Goal: Task Accomplishment & Management: Use online tool/utility

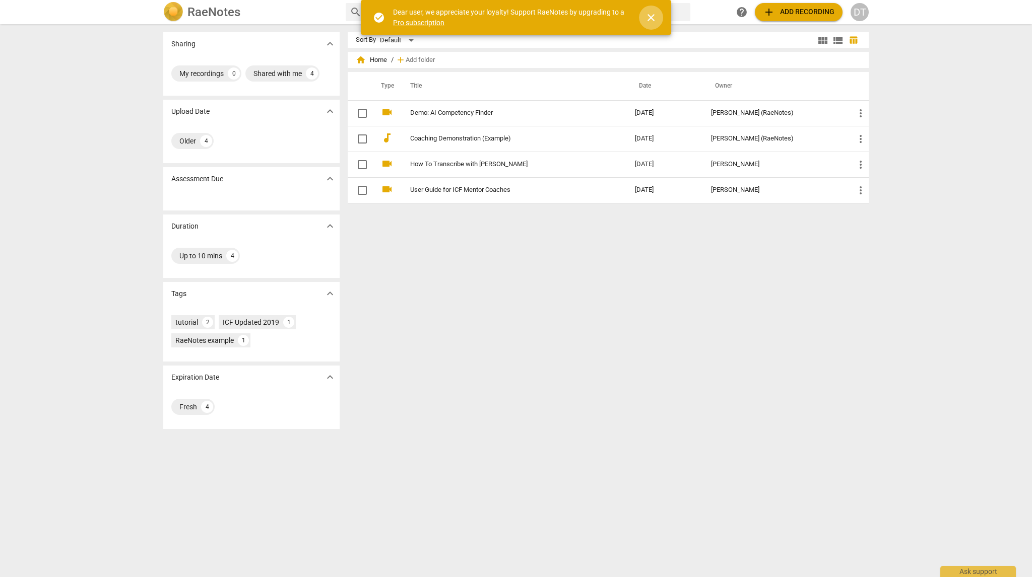
click at [653, 12] on span "close" at bounding box center [651, 18] width 12 height 12
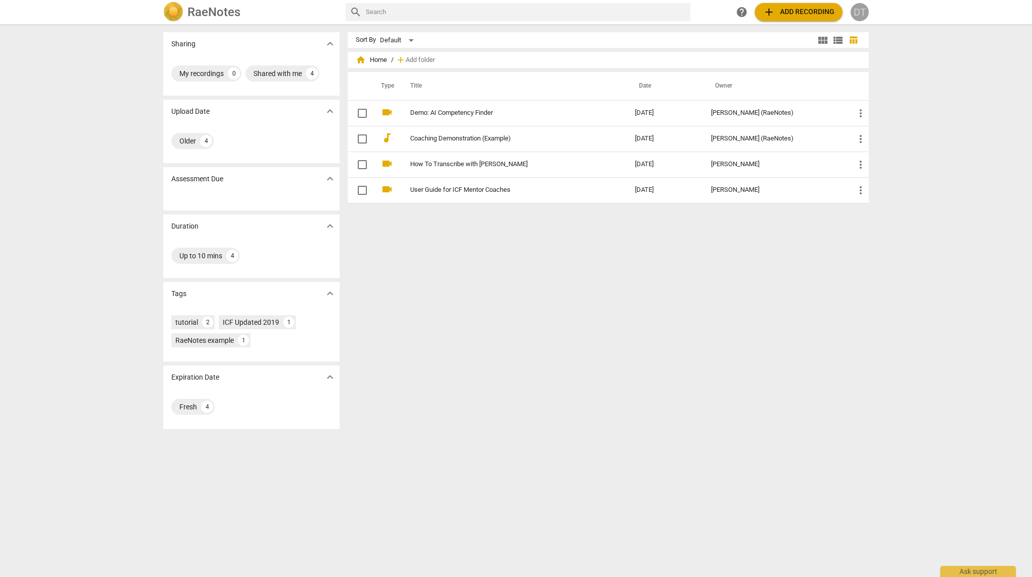
click at [865, 14] on div "DT" at bounding box center [860, 12] width 18 height 18
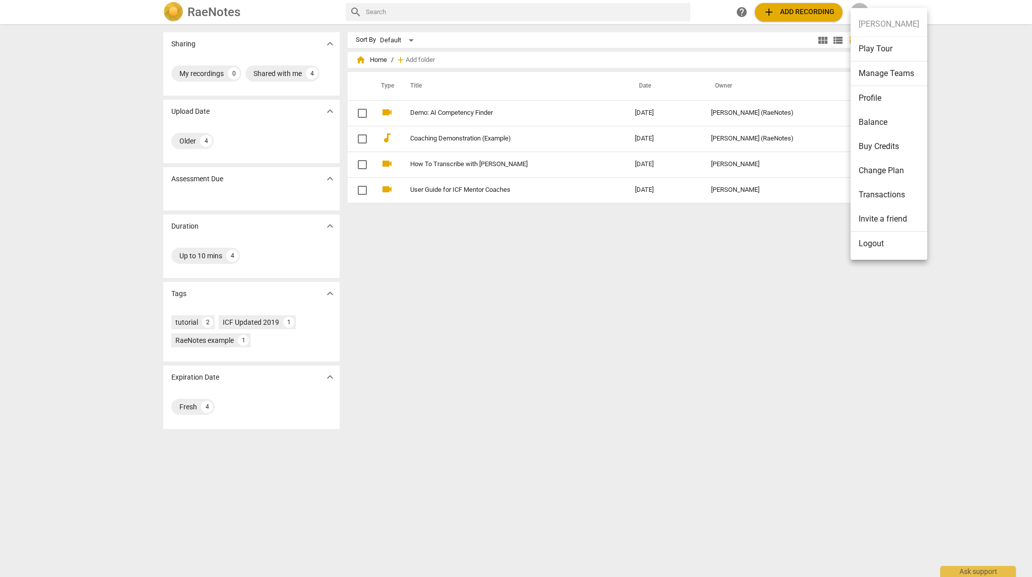
click at [885, 256] on ul "Dương Thắng Play Tour Manage Teams Profile Balance Buy Credits Change Plan Tran…" at bounding box center [889, 134] width 77 height 252
click at [889, 248] on li "Logout" at bounding box center [889, 244] width 77 height 24
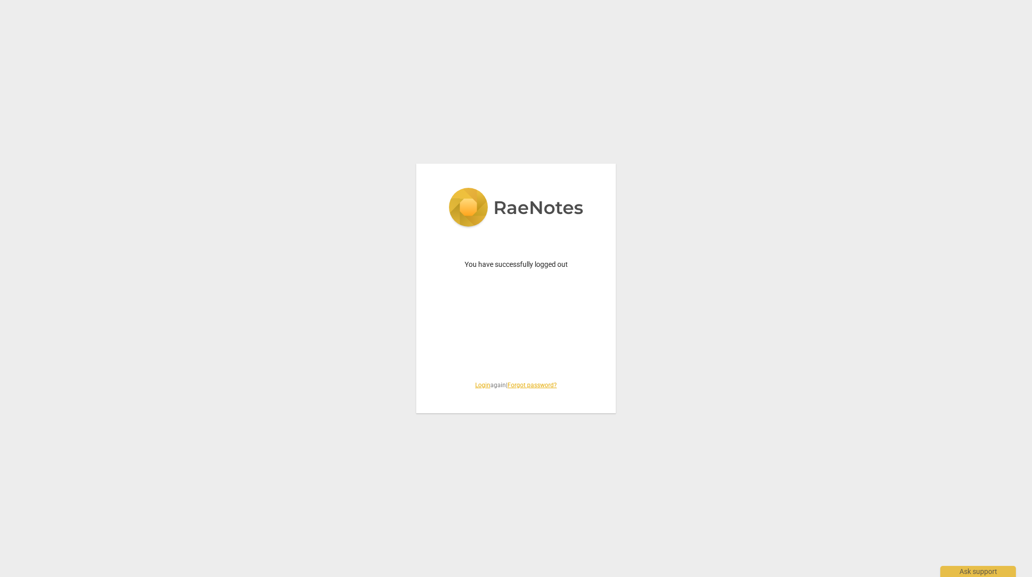
click at [476, 386] on link "Login" at bounding box center [482, 385] width 15 height 7
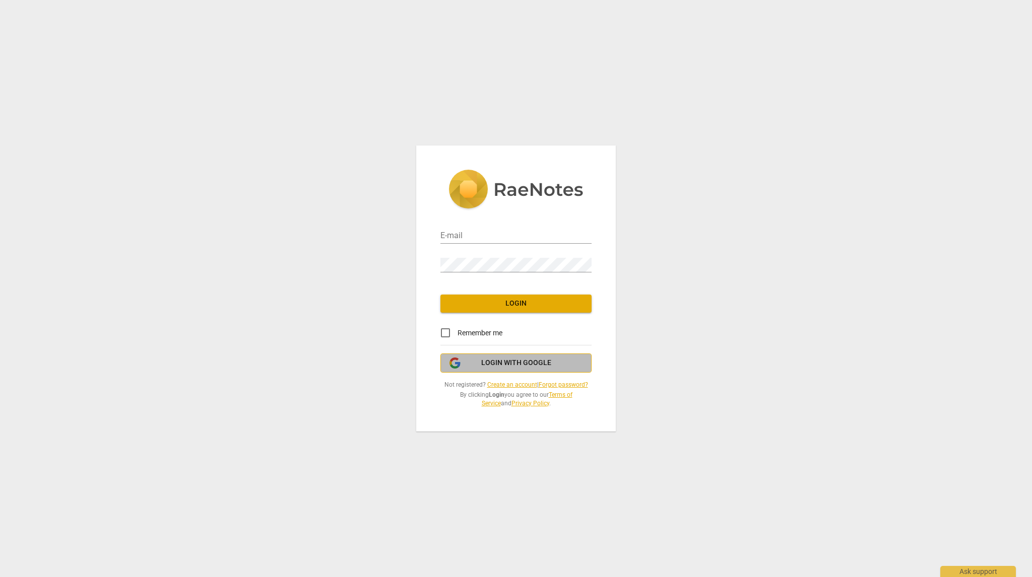
click at [537, 363] on span "Login with Google" at bounding box center [516, 363] width 70 height 10
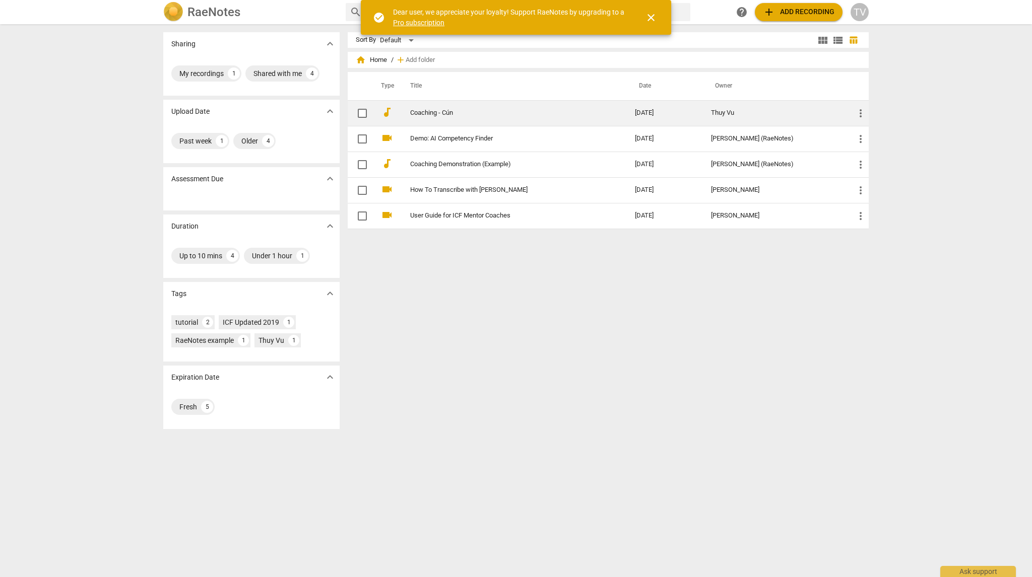
click at [442, 111] on link "Coaching - Cún" at bounding box center [504, 113] width 188 height 8
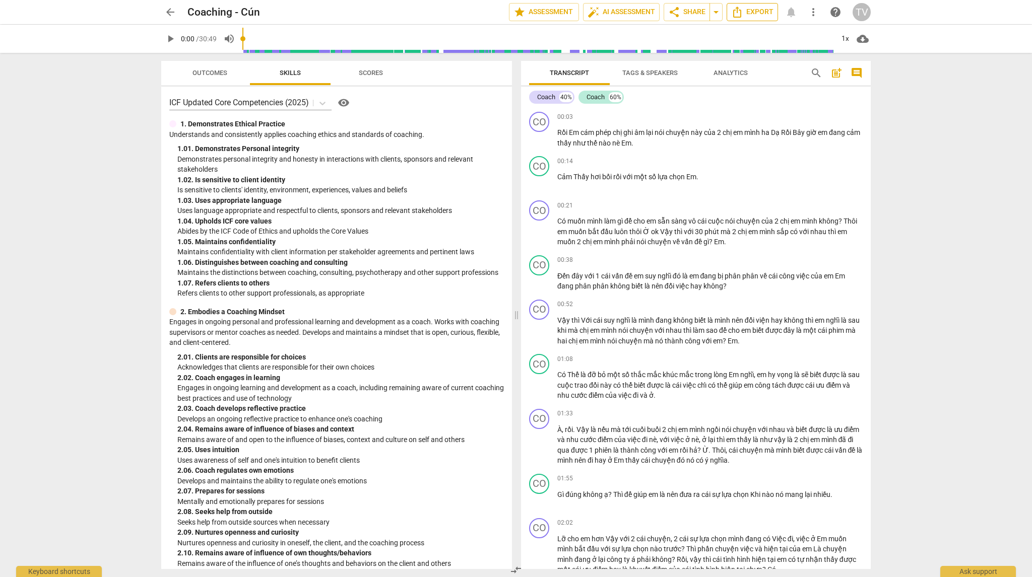
click at [755, 14] on span "Export" at bounding box center [752, 12] width 42 height 12
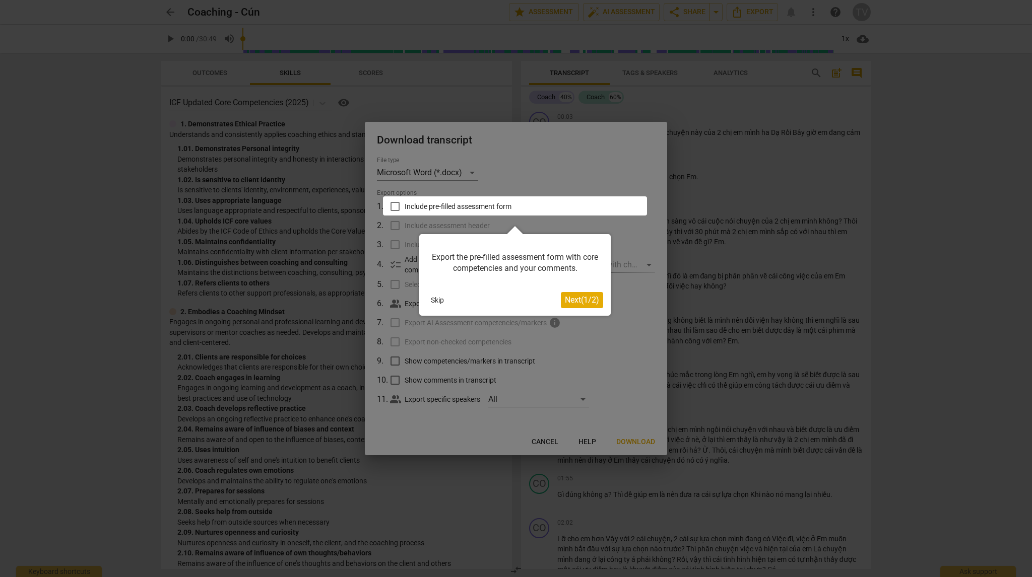
drag, startPoint x: 594, startPoint y: 302, endPoint x: 552, endPoint y: 299, distance: 42.5
click at [552, 299] on div "Skip" at bounding box center [494, 300] width 134 height 15
click at [561, 299] on button "Next ( 1 / 2 )" at bounding box center [582, 300] width 42 height 16
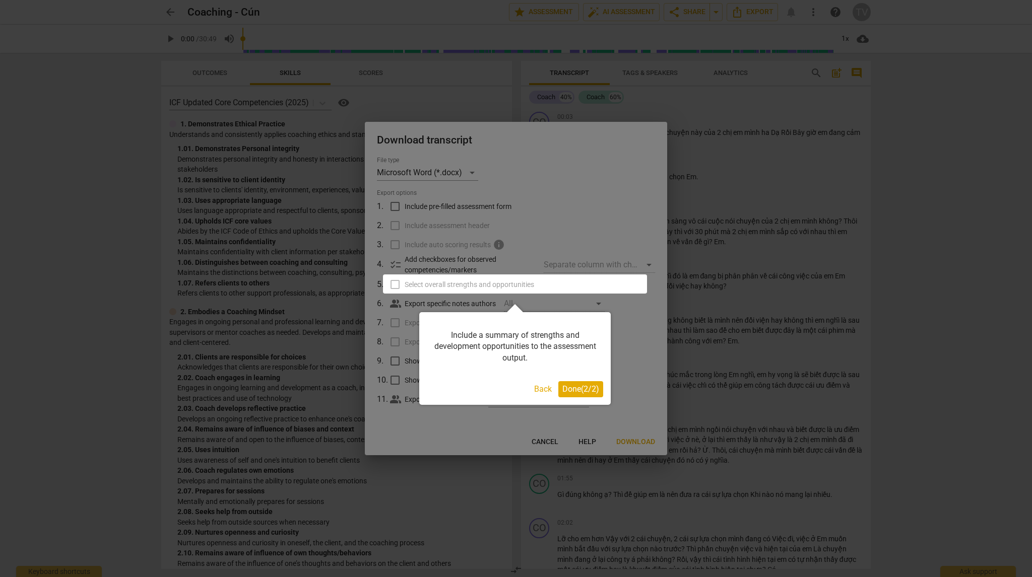
click at [394, 282] on div at bounding box center [515, 284] width 264 height 19
click at [582, 392] on span "Done ( 2 / 2 )" at bounding box center [580, 389] width 37 height 10
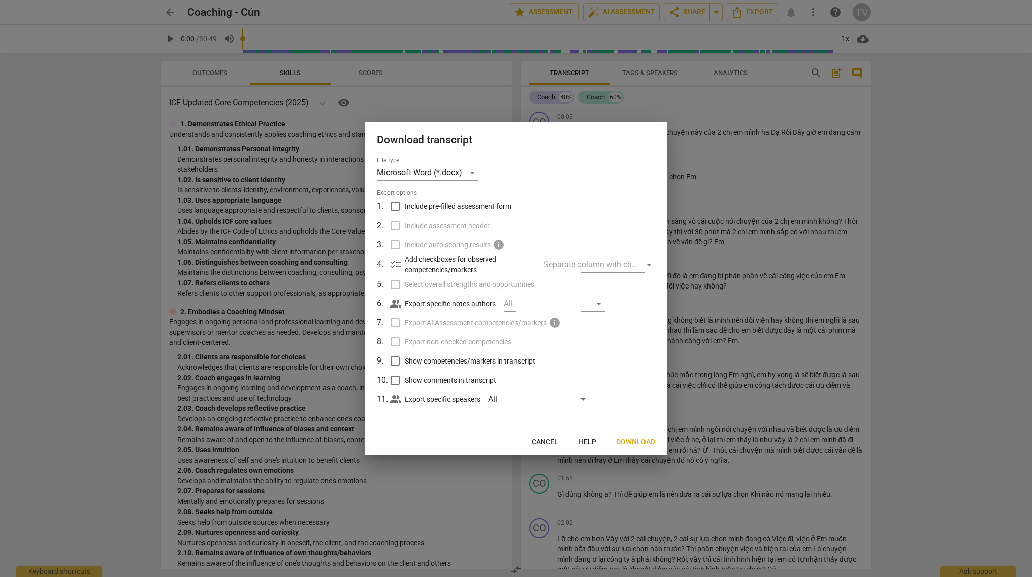
click at [396, 285] on label "Select overall strengths and opportunities" at bounding box center [515, 284] width 264 height 19
click at [477, 175] on div "Microsoft Word (*.docx)" at bounding box center [427, 173] width 101 height 16
click at [478, 176] on li "Microsoft Word (*.docx)" at bounding box center [447, 172] width 140 height 24
click at [636, 443] on span "Download" at bounding box center [635, 442] width 39 height 10
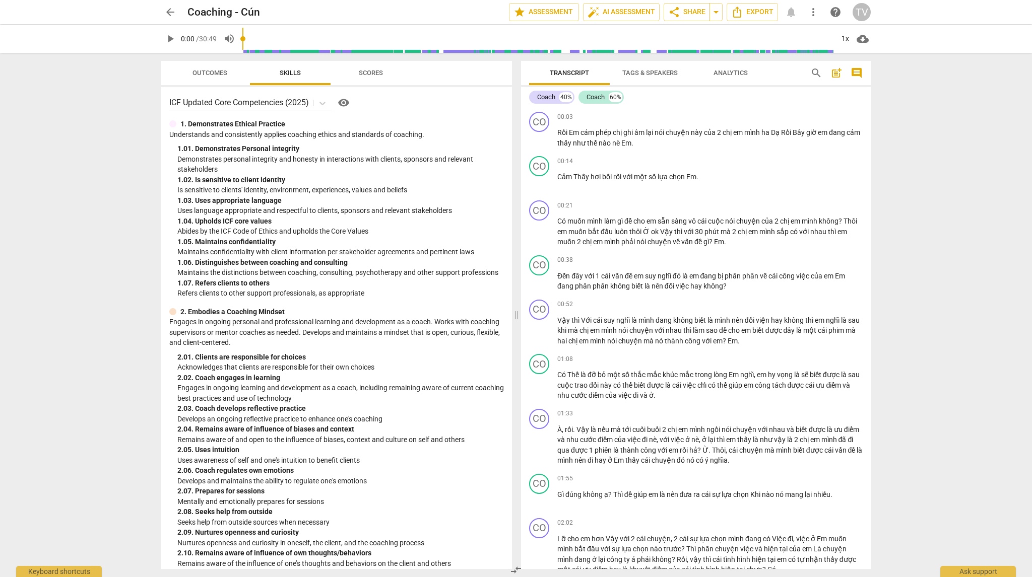
type input "643"
click at [449, 43] on input "range" at bounding box center [537, 39] width 591 height 32
click at [382, 75] on span "Scores" at bounding box center [371, 73] width 24 height 8
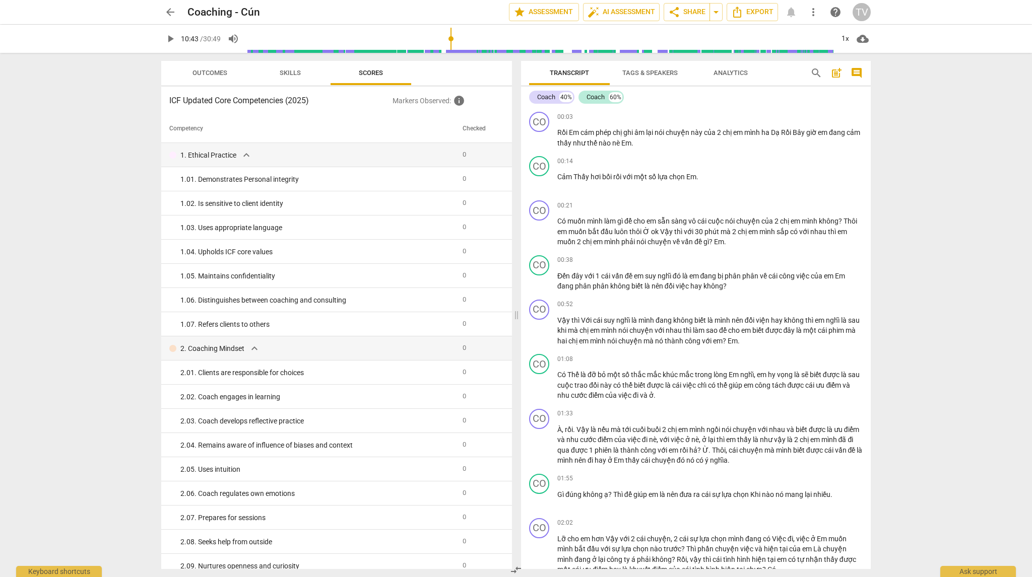
click at [382, 75] on span "Scores" at bounding box center [371, 73] width 24 height 8
click at [665, 82] on button "Tags & Speakers" at bounding box center [650, 73] width 81 height 24
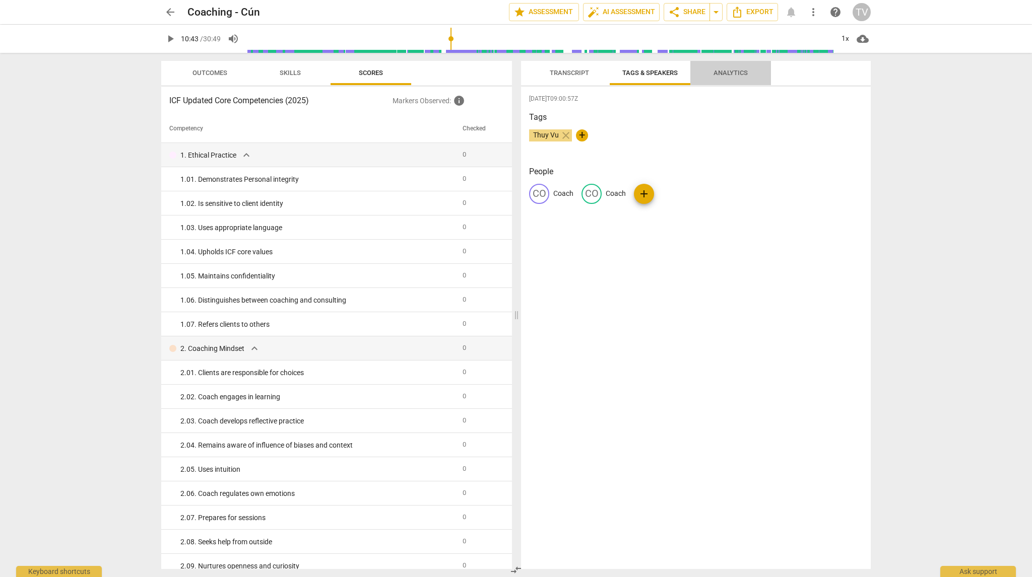
click at [745, 71] on span "Analytics" at bounding box center [730, 73] width 34 height 8
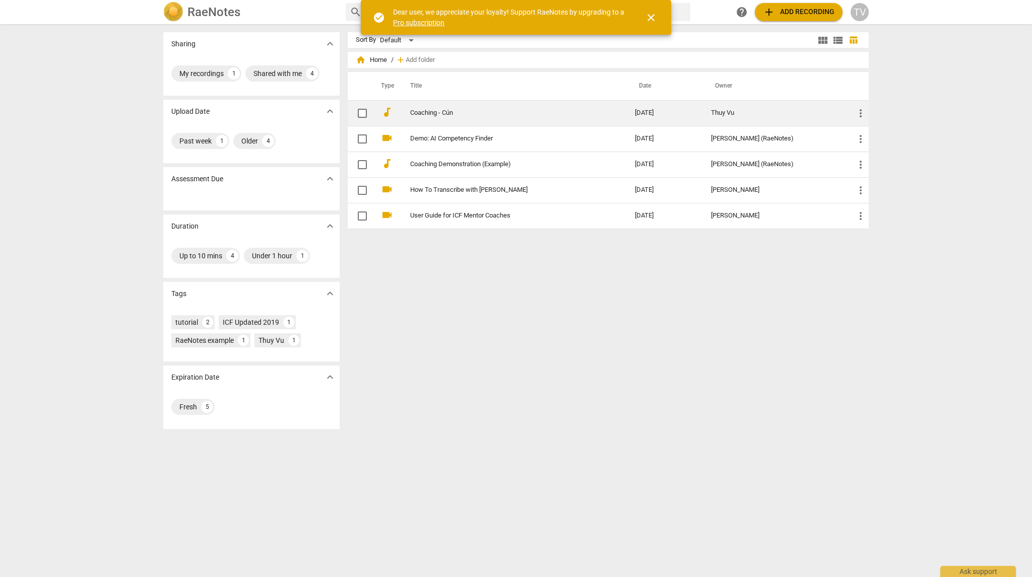
click at [423, 107] on td "Coaching - Cún" at bounding box center [512, 113] width 229 height 26
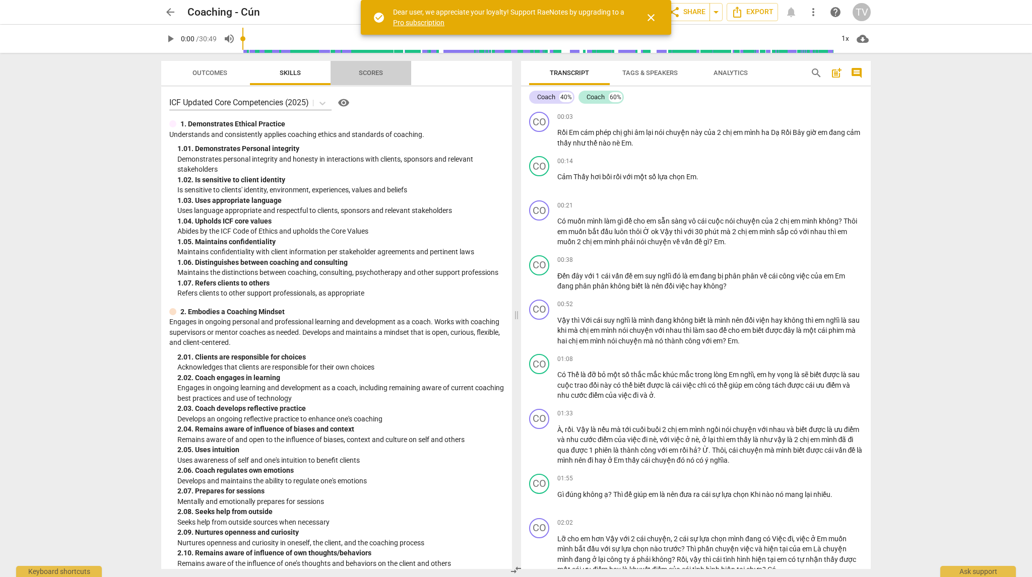
click at [382, 75] on span "Scores" at bounding box center [371, 73] width 24 height 8
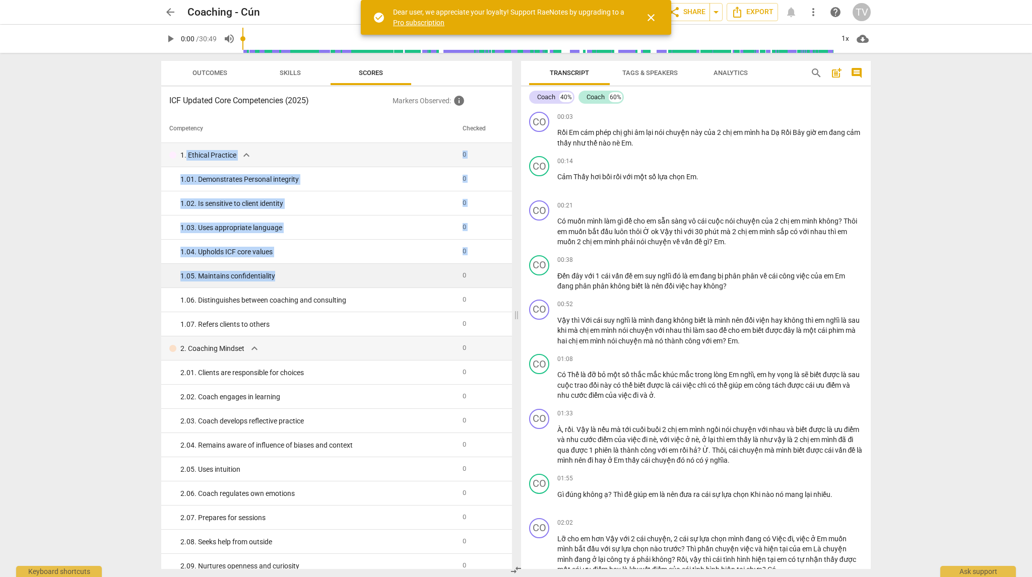
drag, startPoint x: 187, startPoint y: 155, endPoint x: 270, endPoint y: 273, distance: 144.3
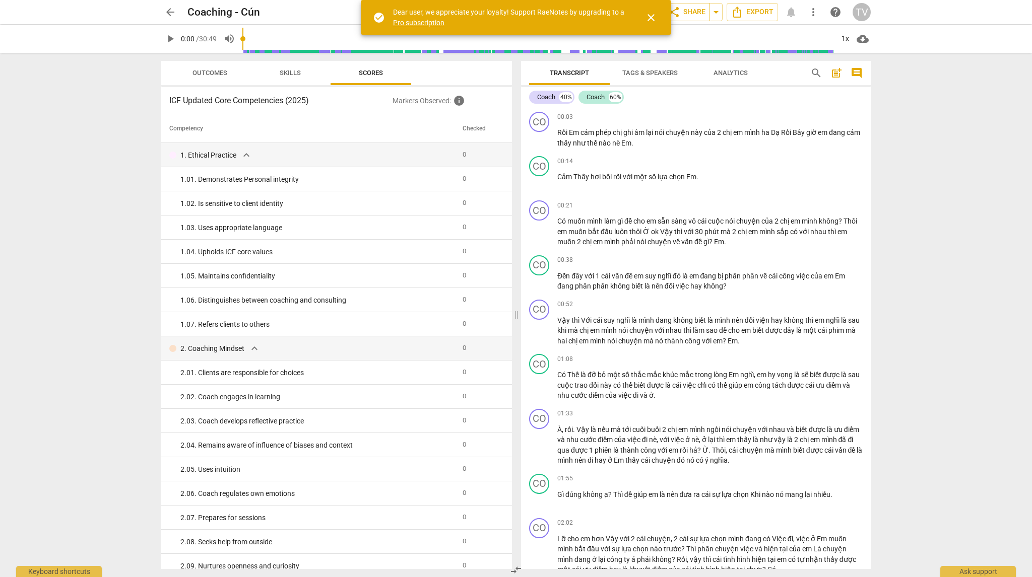
click at [284, 130] on th "Competency" at bounding box center [309, 129] width 297 height 28
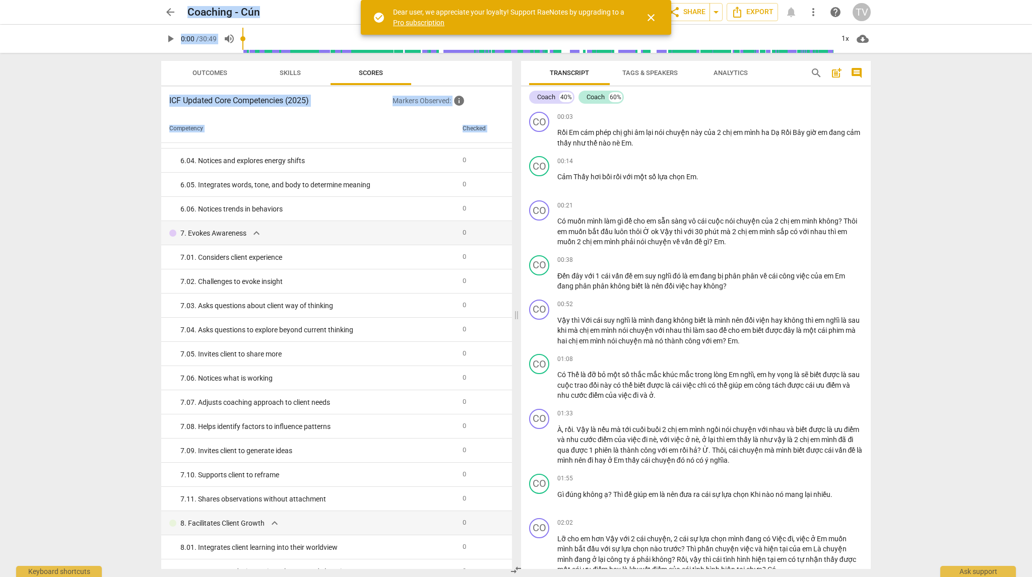
scroll to position [1412, 0]
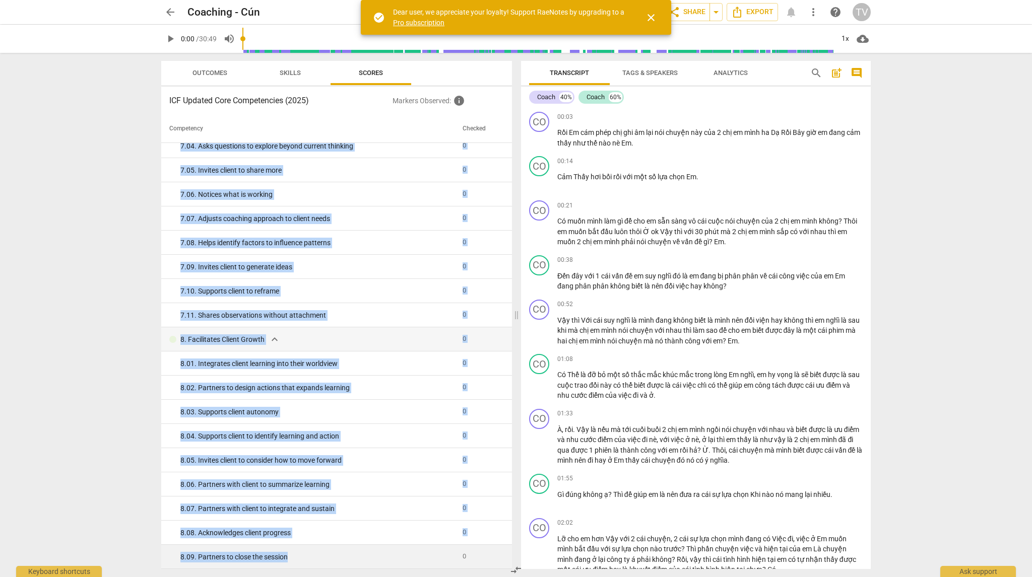
drag, startPoint x: 187, startPoint y: 154, endPoint x: 401, endPoint y: 568, distance: 465.8
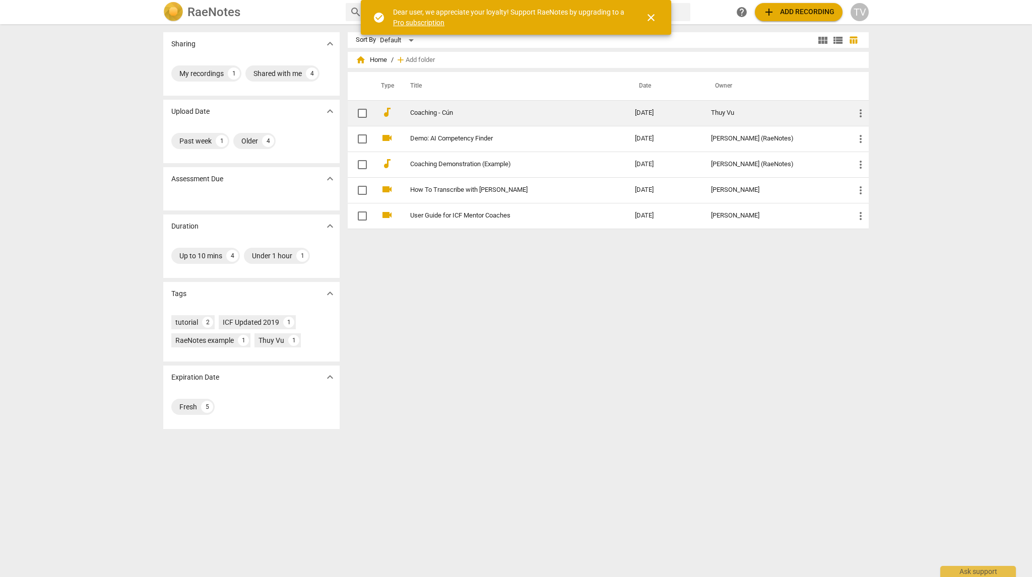
click at [429, 111] on link "Coaching - Cún" at bounding box center [504, 113] width 188 height 8
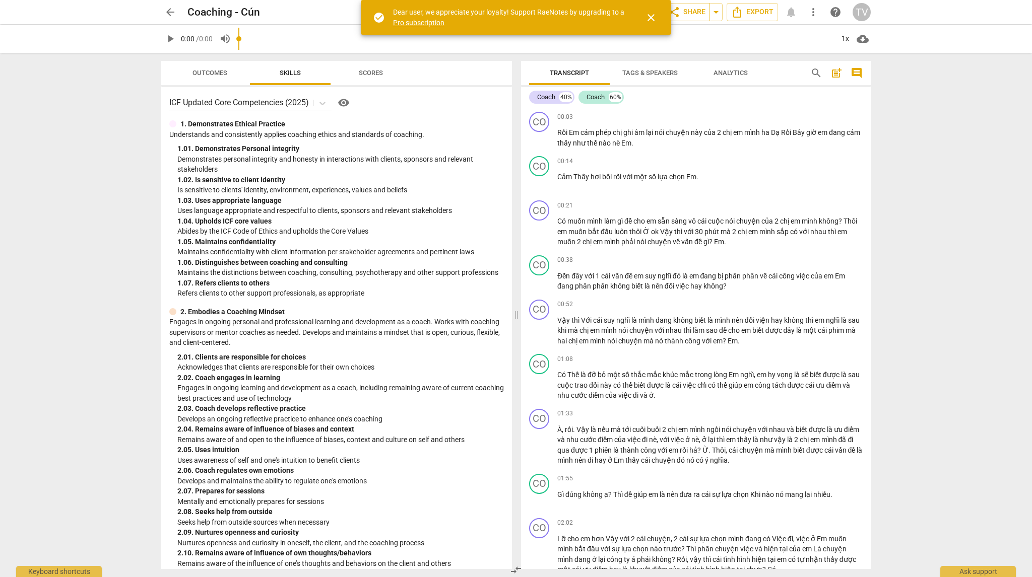
click at [645, 14] on span "close" at bounding box center [651, 18] width 12 height 12
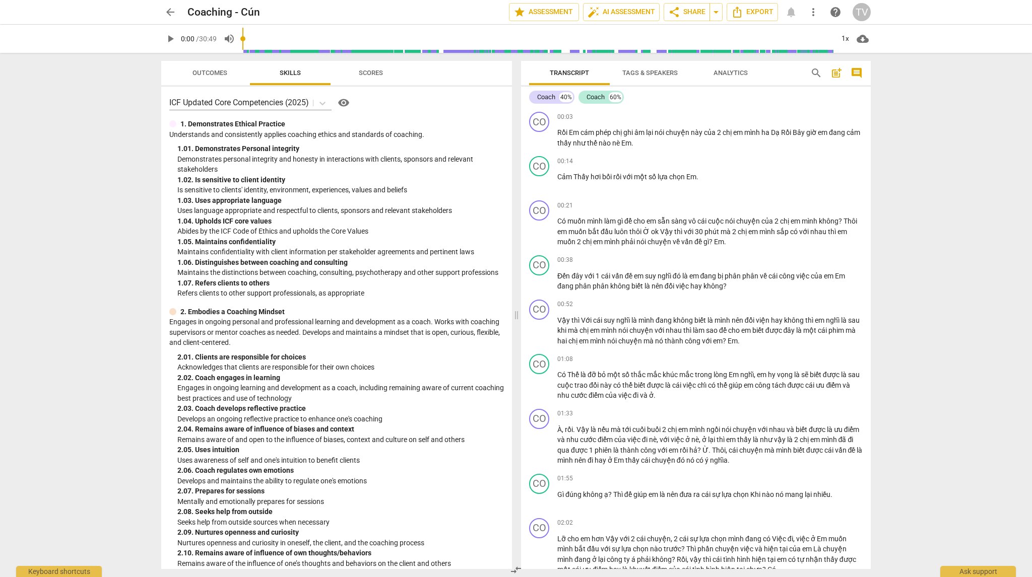
click at [360, 81] on button "Scores" at bounding box center [371, 73] width 81 height 24
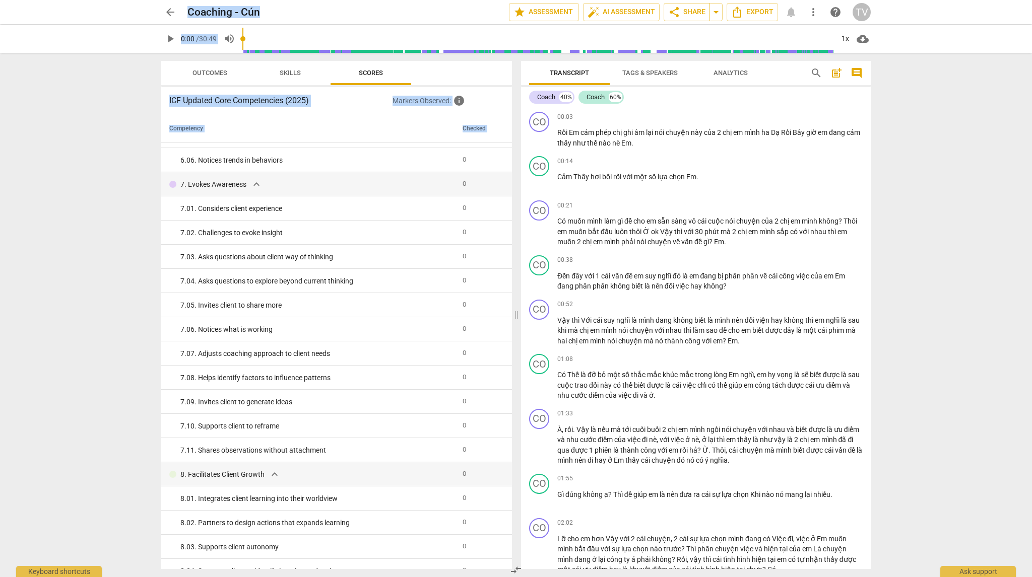
scroll to position [1412, 0]
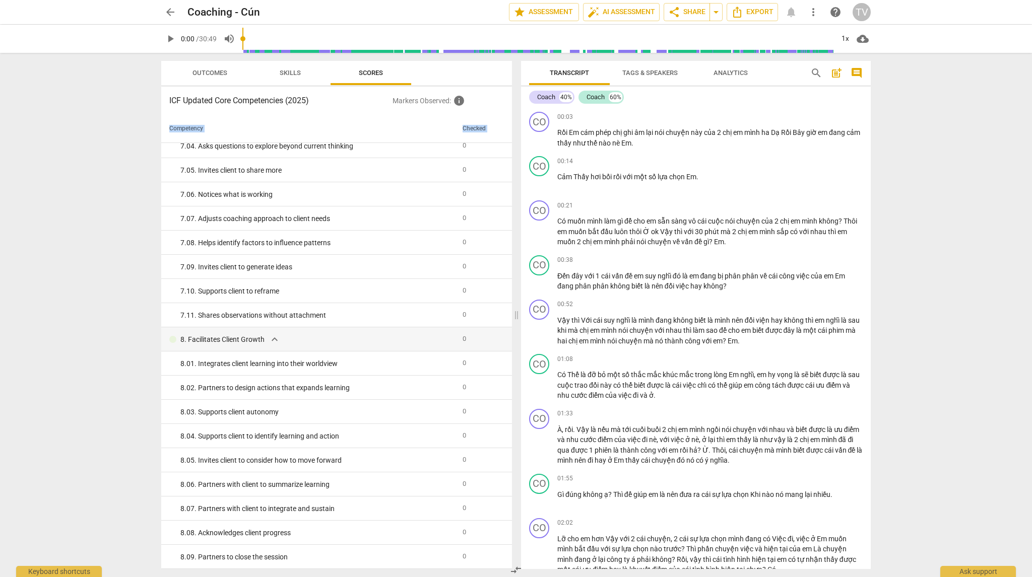
drag, startPoint x: 185, startPoint y: 149, endPoint x: 491, endPoint y: 573, distance: 522.7
click at [491, 573] on div "Outcomes Skills Scores ICF Updated Core Competencies (2025) Markers Observed : …" at bounding box center [334, 315] width 363 height 525
copy table "Competency Checked 1."
click at [491, 573] on div "Outcomes Skills Scores ICF Updated Core Competencies (2025) Markers Observed : …" at bounding box center [334, 315] width 363 height 525
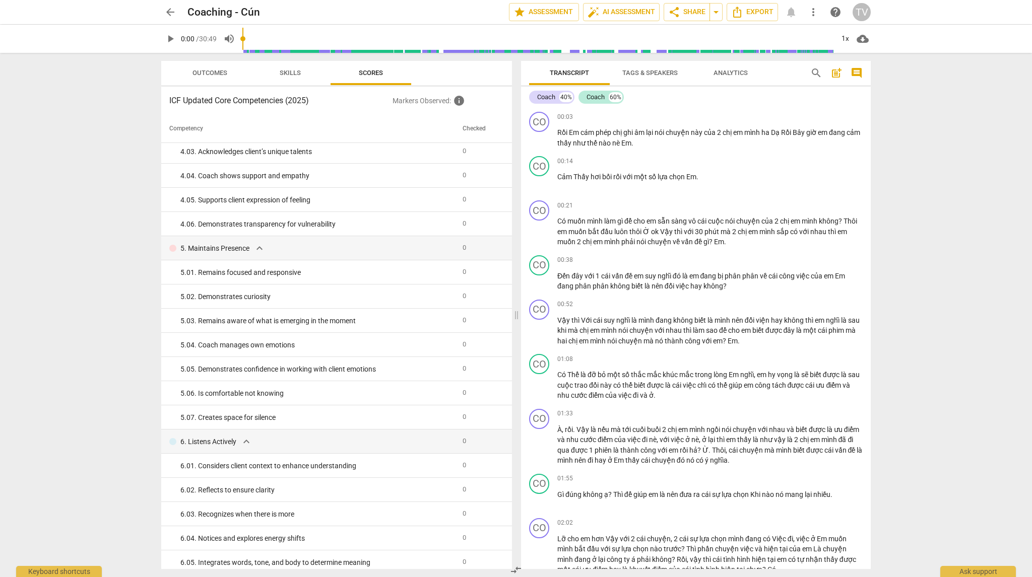
scroll to position [811, 0]
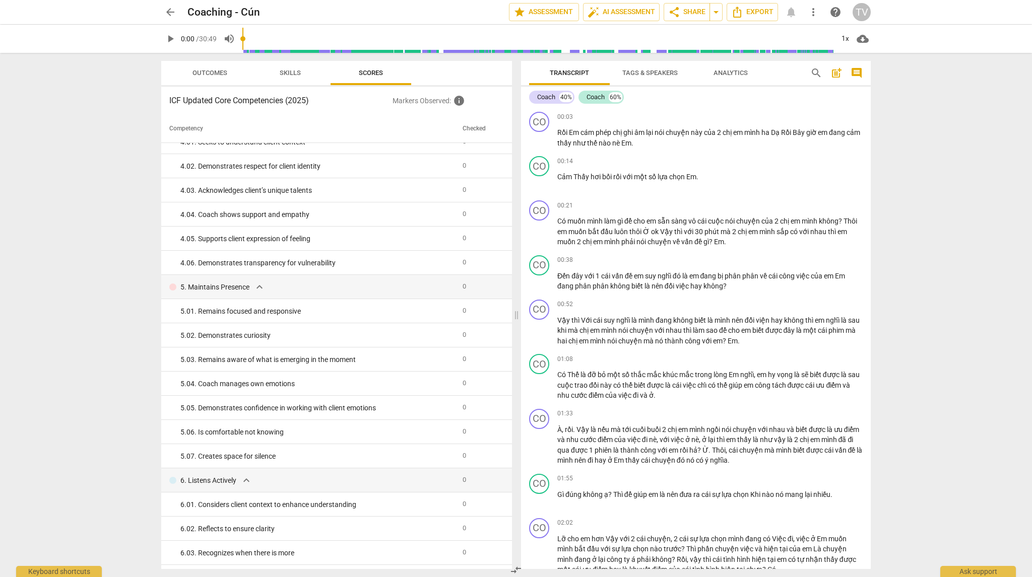
click at [172, 12] on span "arrow_back" at bounding box center [170, 12] width 12 height 12
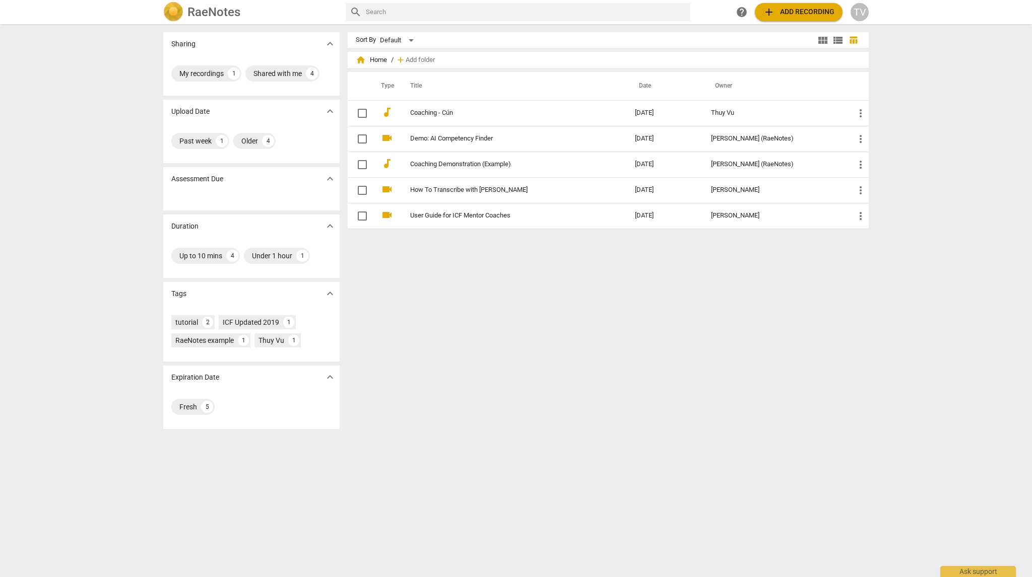
click at [801, 11] on span "add Add recording" at bounding box center [799, 12] width 72 height 12
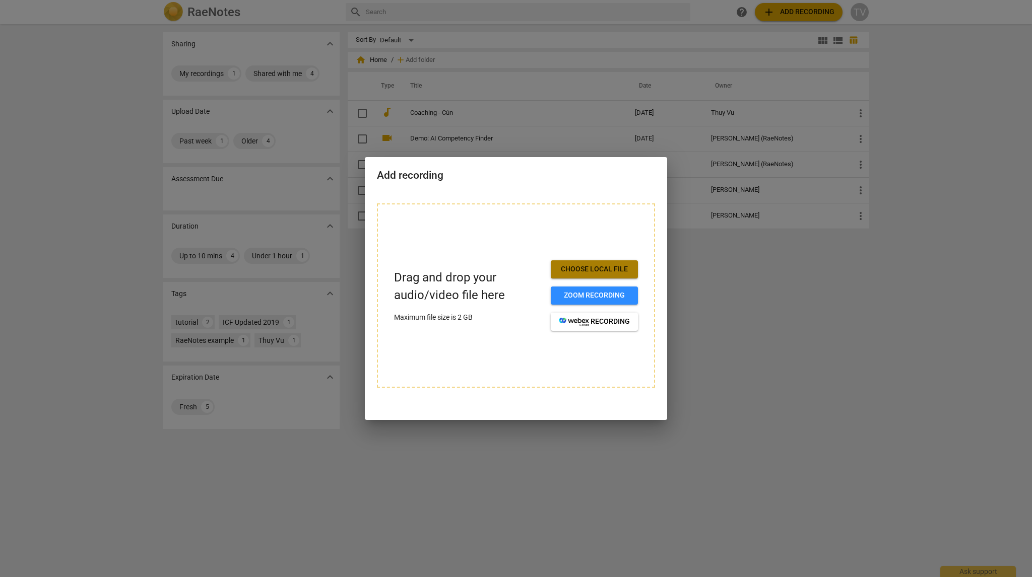
click at [606, 271] on span "Choose local file" at bounding box center [594, 270] width 71 height 10
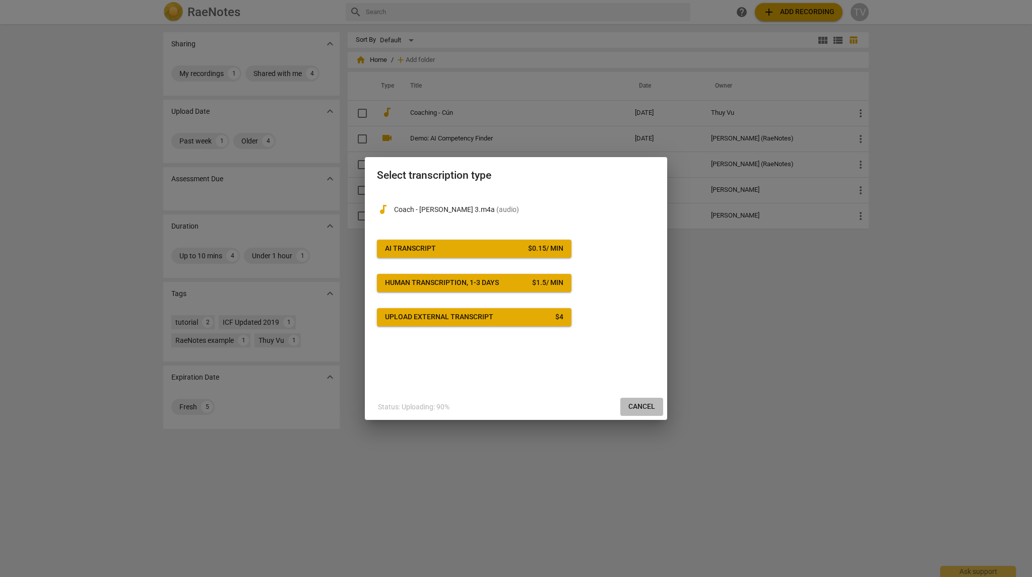
click at [644, 411] on span "Cancel" at bounding box center [641, 407] width 27 height 10
